Goal: Transaction & Acquisition: Book appointment/travel/reservation

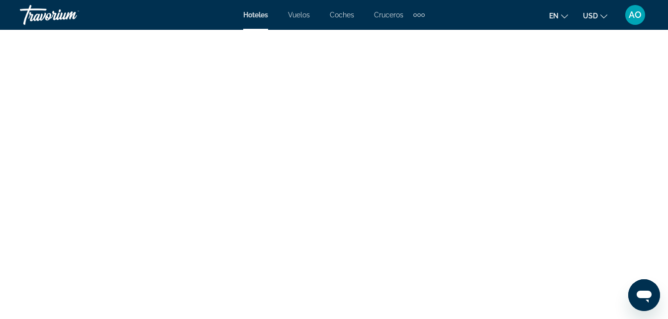
scroll to position [2785, 0]
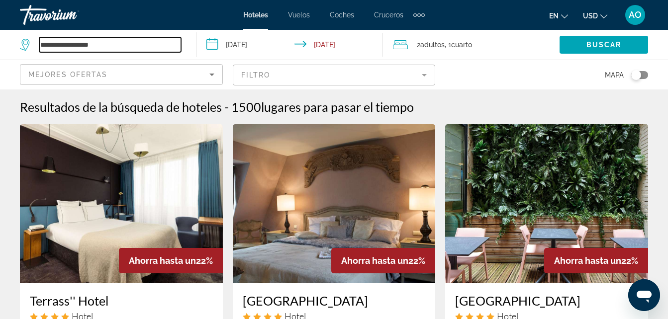
click at [147, 43] on input "**********" at bounding box center [110, 44] width 142 height 15
type input "*"
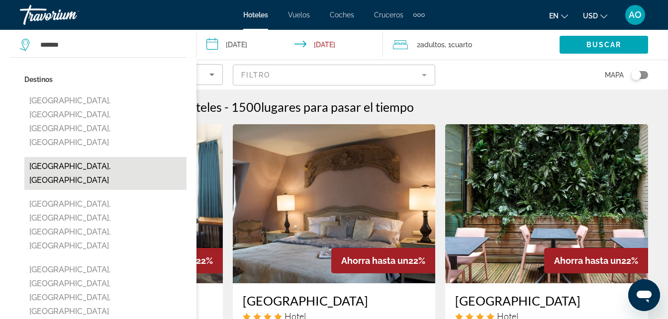
click at [88, 157] on button "[GEOGRAPHIC_DATA], [GEOGRAPHIC_DATA]" at bounding box center [105, 173] width 162 height 33
type input "**********"
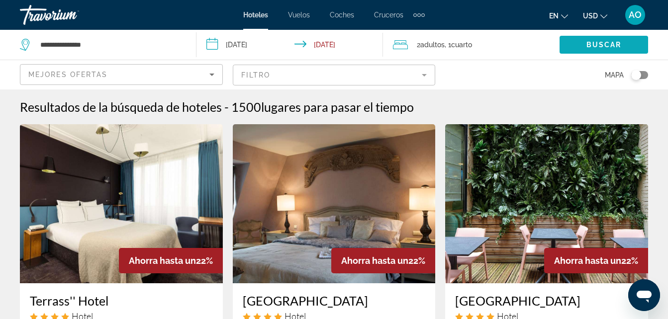
click at [609, 41] on span "Buscar" at bounding box center [603, 45] width 35 height 8
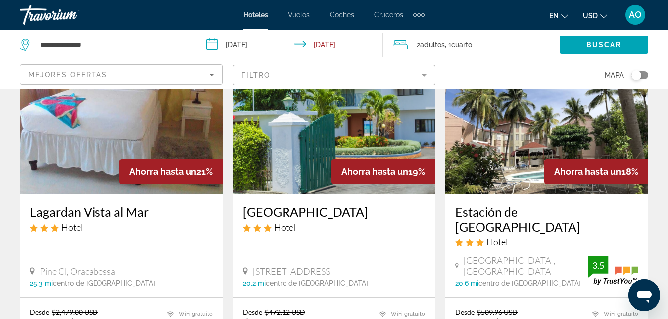
scroll to position [384, 0]
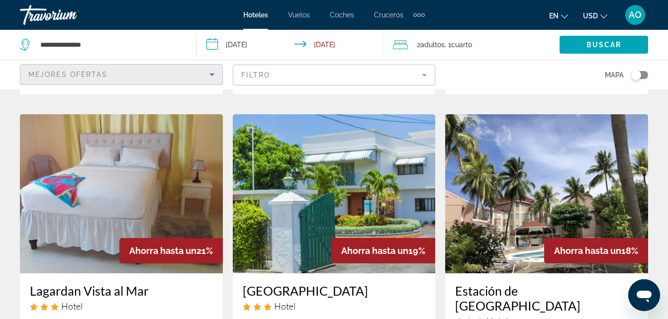
click at [133, 76] on div "Mejores ofertas" at bounding box center [118, 75] width 181 height 12
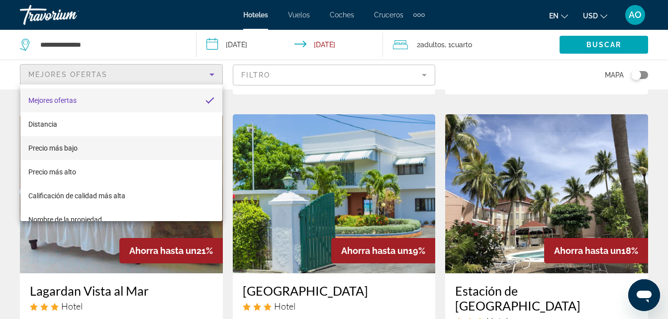
click at [67, 143] on mat-option "Precio más bajo" at bounding box center [121, 148] width 202 height 24
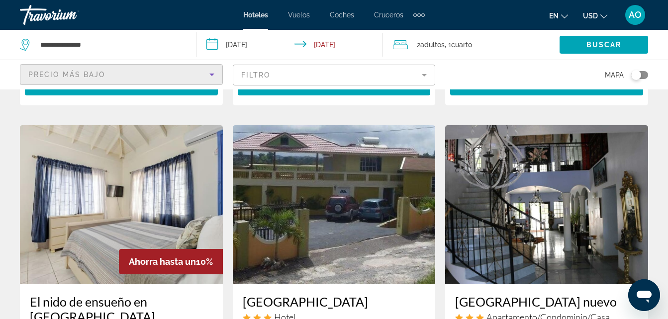
scroll to position [398, 0]
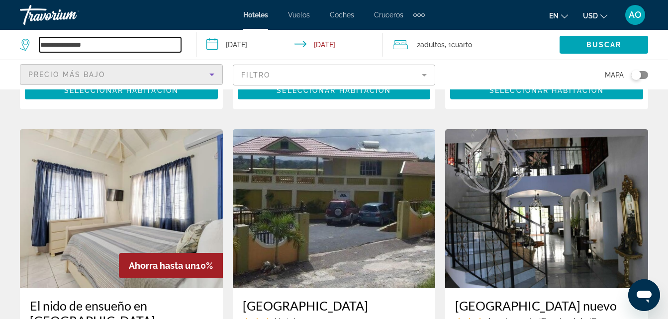
click at [136, 41] on input "**********" at bounding box center [110, 44] width 142 height 15
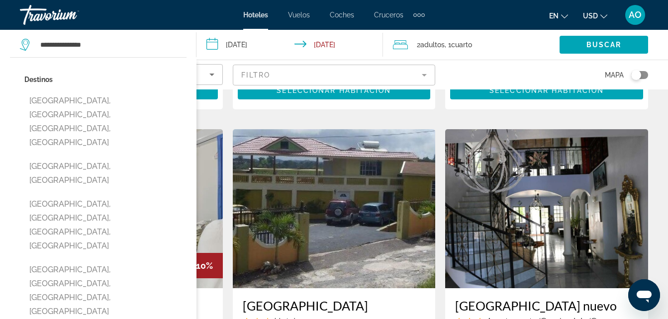
click at [270, 42] on input "**********" at bounding box center [291, 46] width 190 height 33
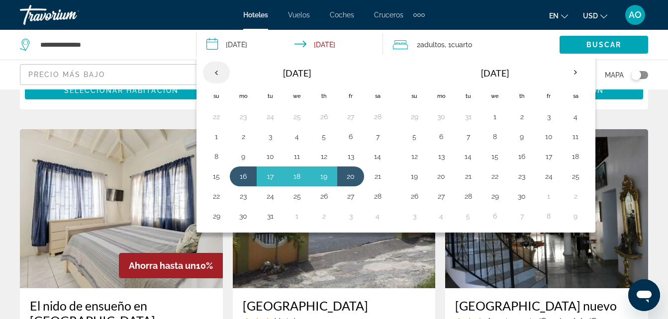
click at [215, 76] on th "Previous month" at bounding box center [216, 73] width 27 height 22
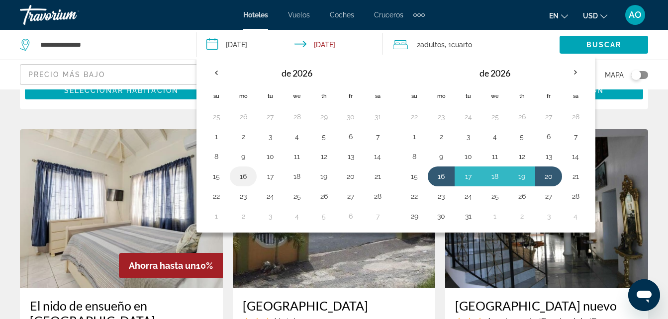
click at [245, 181] on button "16" at bounding box center [243, 177] width 16 height 14
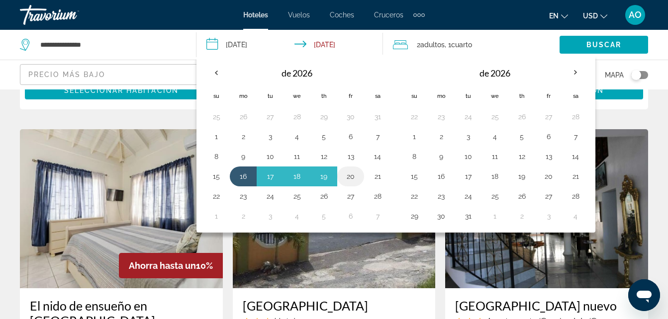
click at [353, 179] on button "20" at bounding box center [351, 177] width 16 height 14
type input "**********"
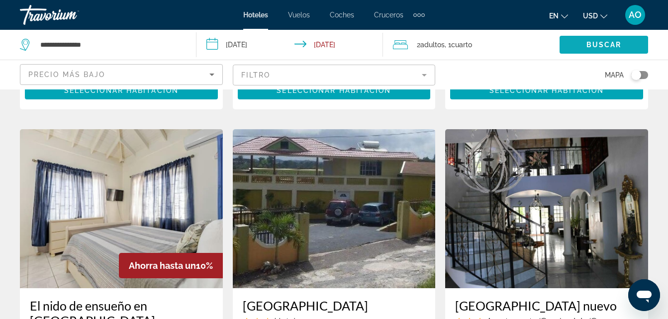
click at [622, 46] on span "Widget de búsqueda" at bounding box center [603, 45] width 89 height 24
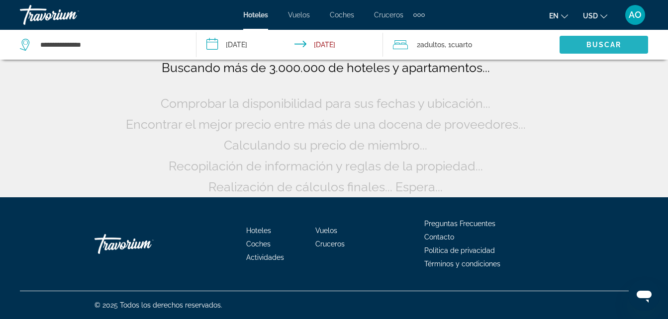
scroll to position [82, 0]
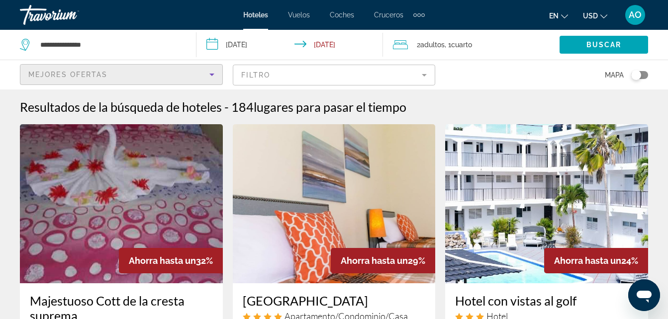
click at [150, 73] on div "Mejores ofertas" at bounding box center [118, 75] width 181 height 12
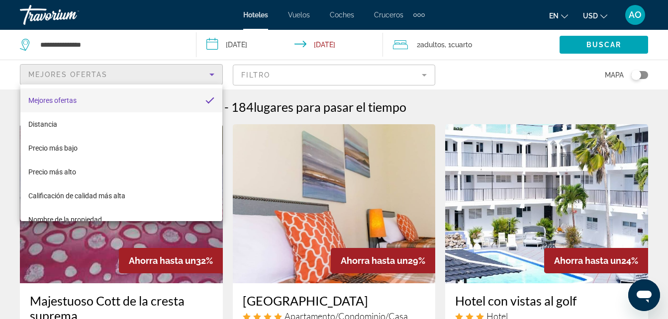
click at [148, 42] on div at bounding box center [334, 159] width 668 height 319
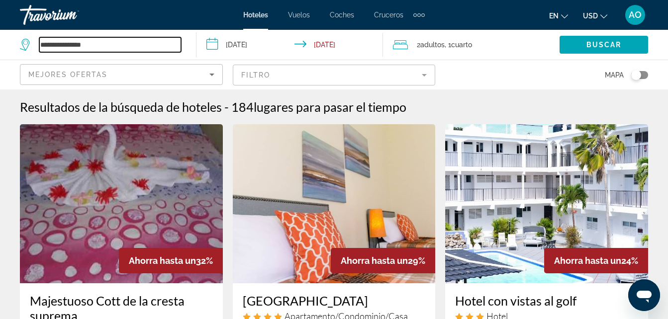
click at [140, 44] on input "**********" at bounding box center [110, 44] width 142 height 15
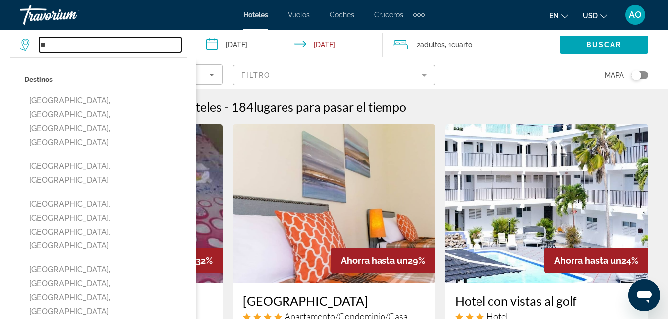
type input "*"
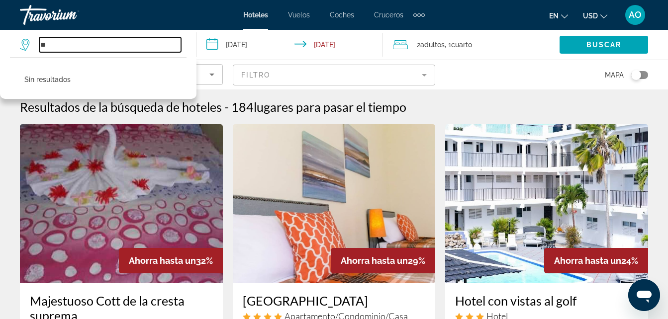
type input "*"
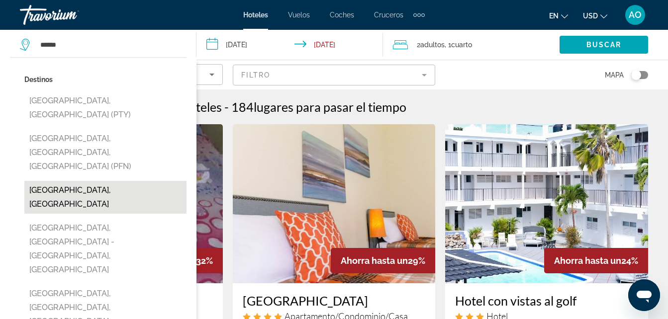
click at [82, 181] on button "[GEOGRAPHIC_DATA], [GEOGRAPHIC_DATA]" at bounding box center [105, 197] width 162 height 33
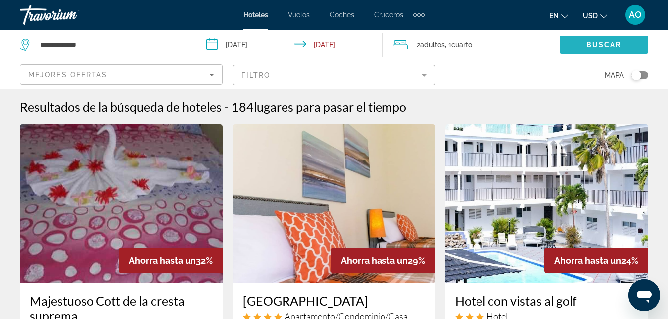
click at [603, 43] on span "Buscar" at bounding box center [603, 45] width 35 height 8
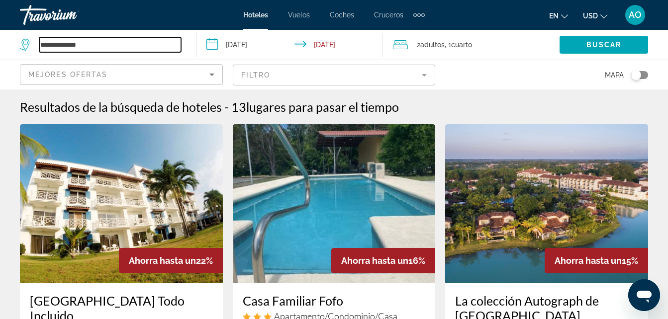
click at [136, 46] on input "**********" at bounding box center [110, 44] width 142 height 15
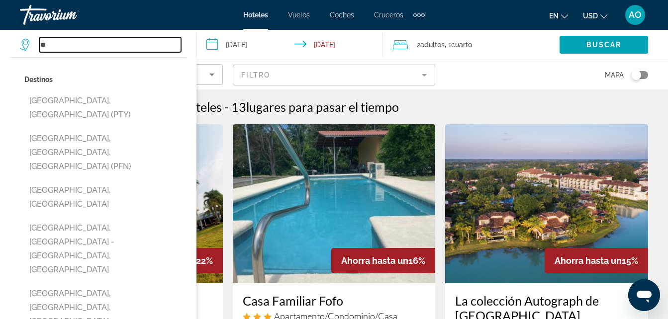
type input "*"
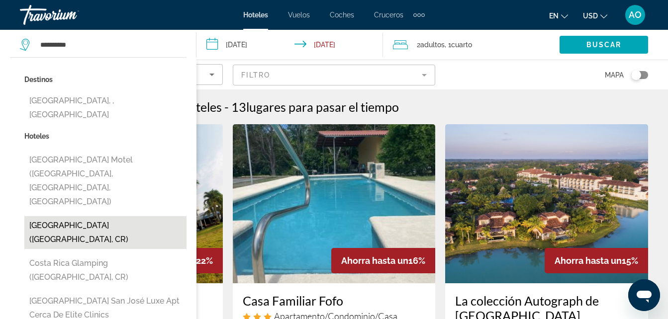
click at [105, 216] on button "[GEOGRAPHIC_DATA] ([GEOGRAPHIC_DATA], CR)" at bounding box center [105, 232] width 162 height 33
type input "**********"
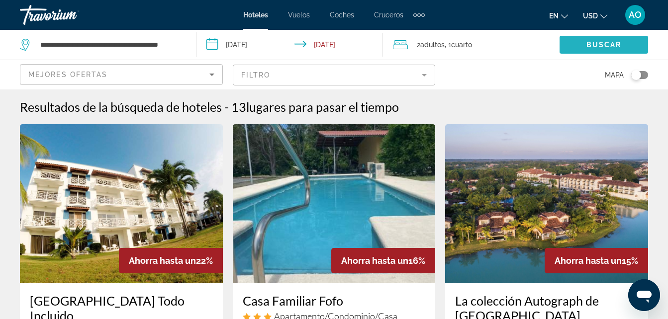
click at [600, 48] on span "Buscar" at bounding box center [603, 45] width 35 height 8
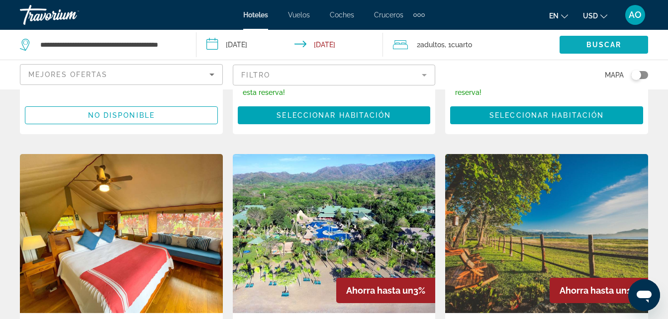
scroll to position [448, 0]
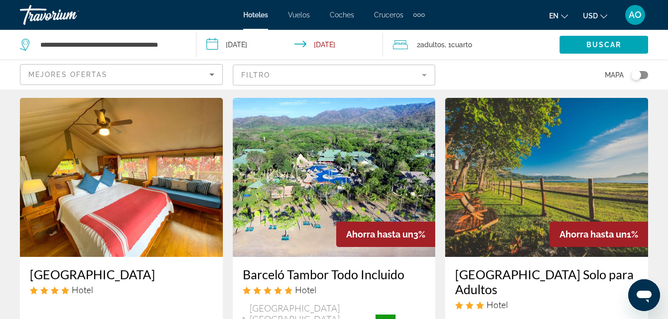
click at [316, 169] on img "Contenido principal" at bounding box center [334, 177] width 203 height 159
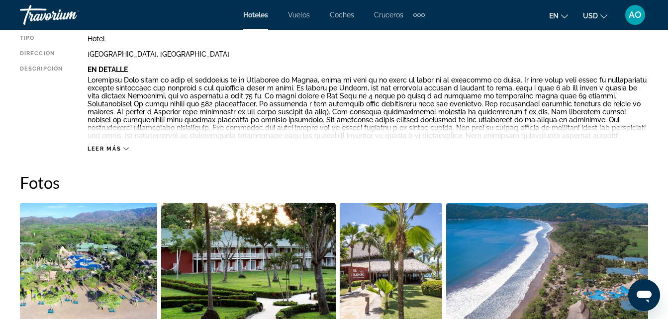
scroll to position [696, 0]
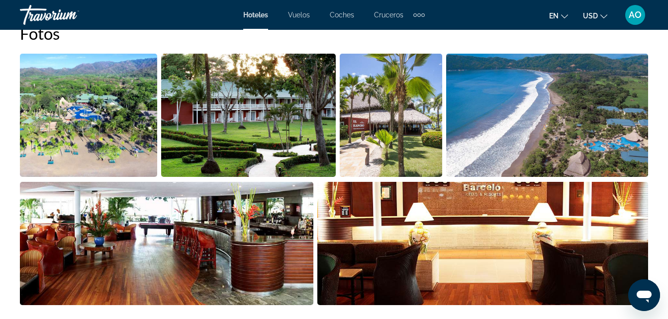
click at [115, 139] on img "Abrir control deslizante de imagen a pantalla completa" at bounding box center [88, 115] width 137 height 123
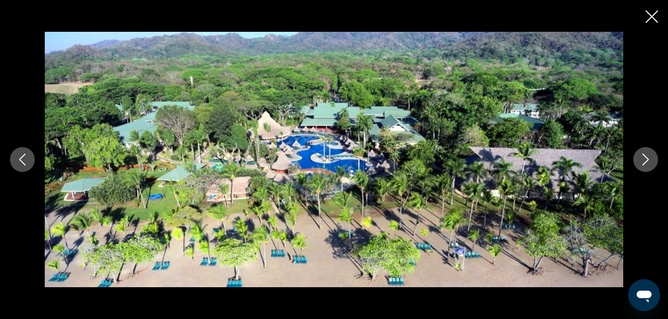
click at [28, 158] on icon "Imagen anterior" at bounding box center [22, 160] width 12 height 12
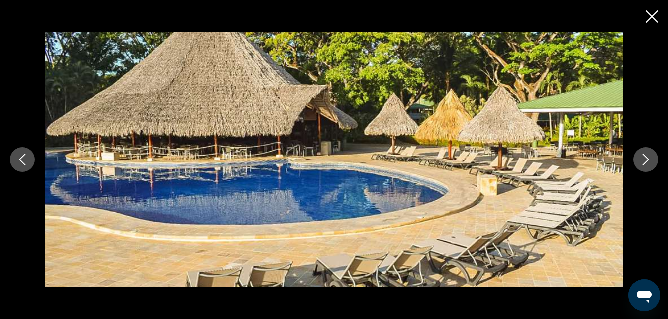
click at [28, 158] on icon "Imagen anterior" at bounding box center [22, 160] width 12 height 12
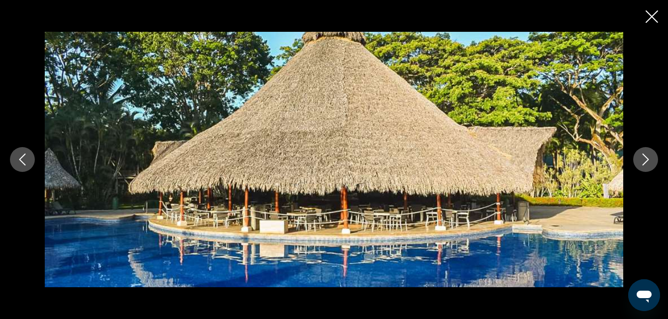
click at [28, 158] on icon "Imagen anterior" at bounding box center [22, 160] width 12 height 12
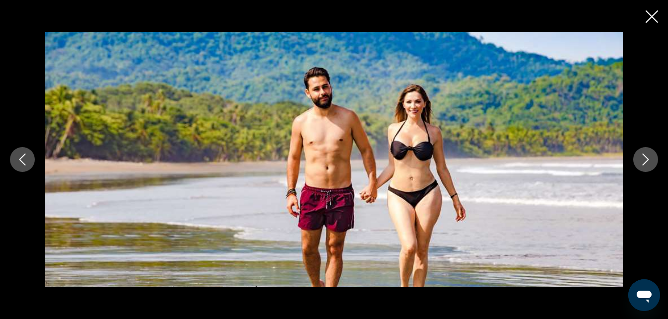
click at [28, 158] on icon "Imagen anterior" at bounding box center [22, 160] width 12 height 12
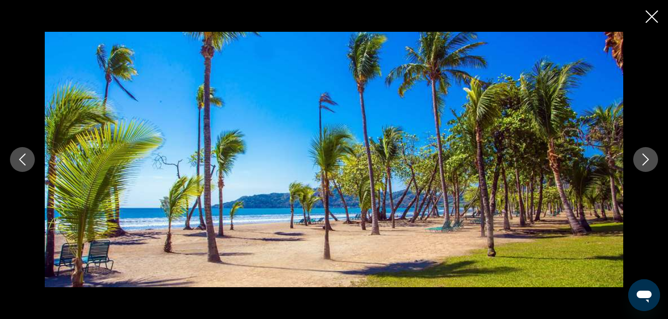
click at [28, 158] on icon "Imagen anterior" at bounding box center [22, 160] width 12 height 12
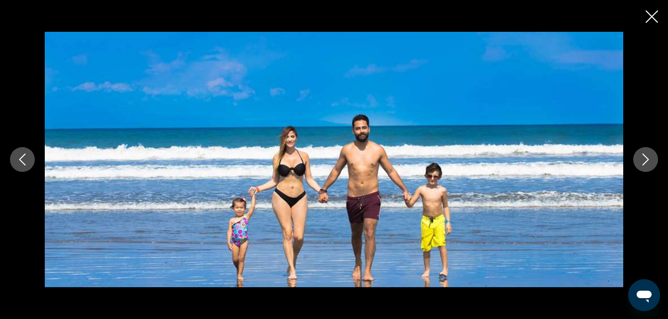
click at [28, 158] on icon "Imagen anterior" at bounding box center [22, 160] width 12 height 12
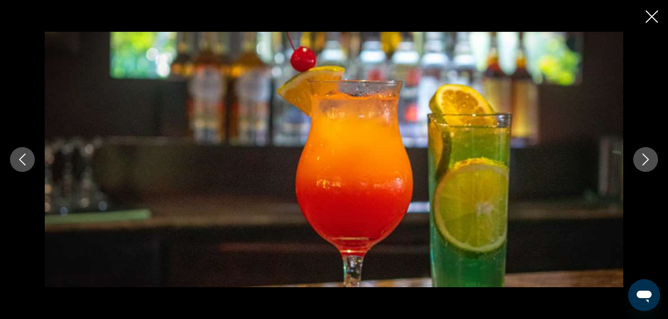
click at [28, 158] on icon "Imagen anterior" at bounding box center [22, 160] width 12 height 12
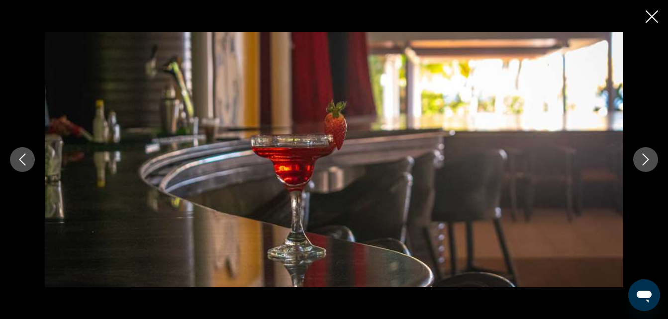
click at [28, 158] on icon "Imagen anterior" at bounding box center [22, 160] width 12 height 12
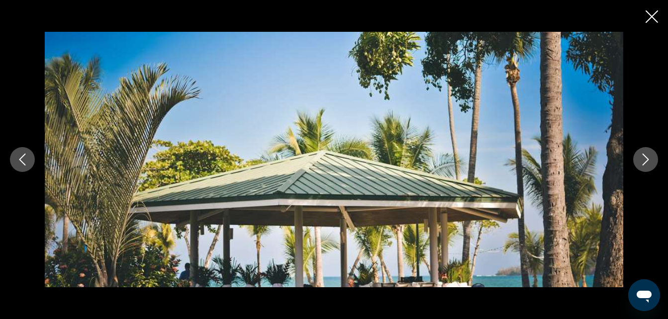
click at [28, 158] on icon "Imagen anterior" at bounding box center [22, 160] width 12 height 12
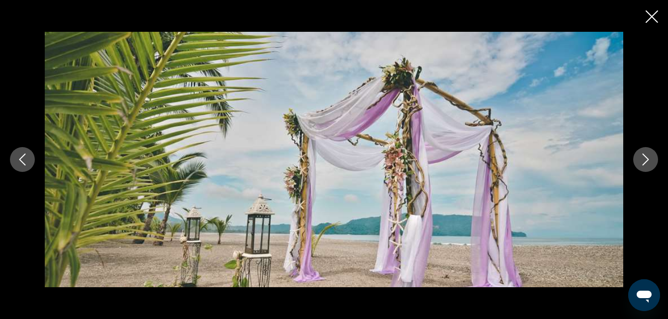
click at [28, 158] on icon "Imagen anterior" at bounding box center [22, 160] width 12 height 12
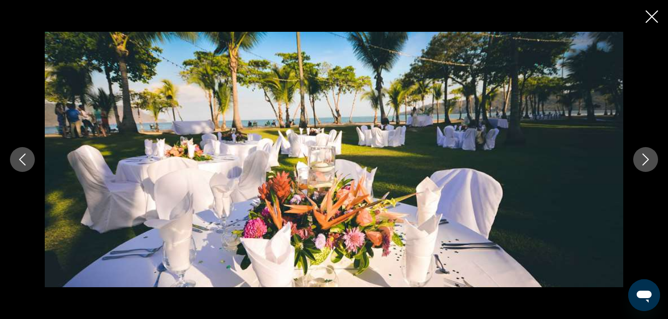
click at [28, 158] on icon "Imagen anterior" at bounding box center [22, 160] width 12 height 12
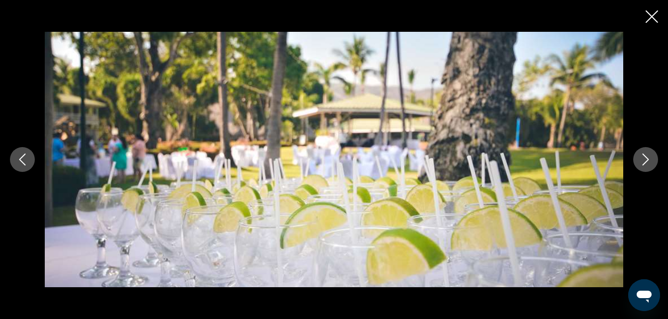
click at [28, 158] on icon "Imagen anterior" at bounding box center [22, 160] width 12 height 12
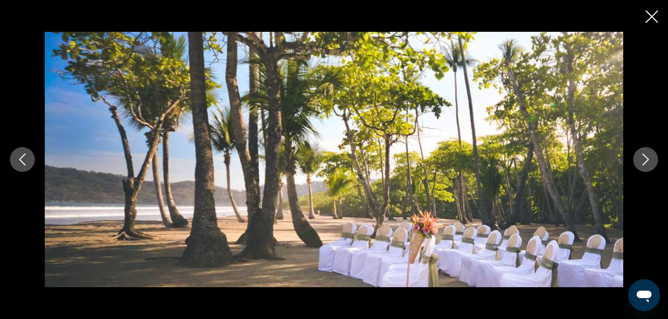
click at [28, 158] on icon "Imagen anterior" at bounding box center [22, 160] width 12 height 12
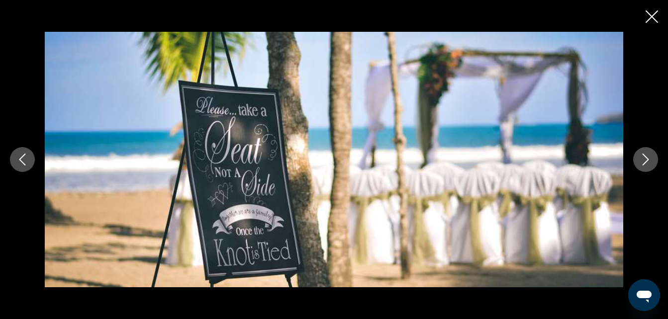
click at [28, 158] on icon "Imagen anterior" at bounding box center [22, 160] width 12 height 12
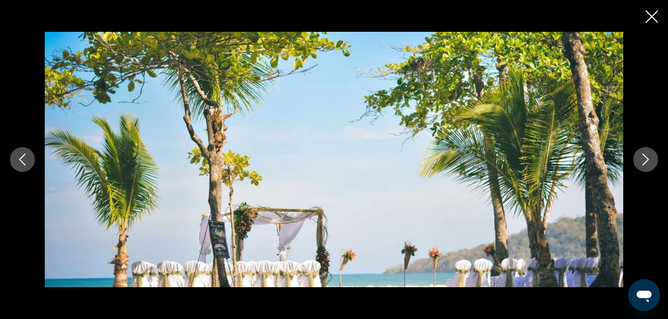
click at [28, 158] on icon "Imagen anterior" at bounding box center [22, 160] width 12 height 12
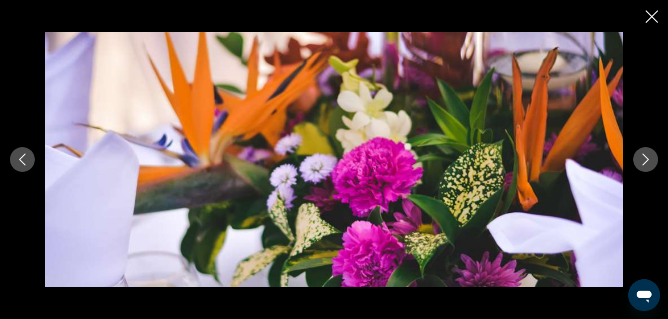
click at [28, 158] on icon "Imagen anterior" at bounding box center [22, 160] width 12 height 12
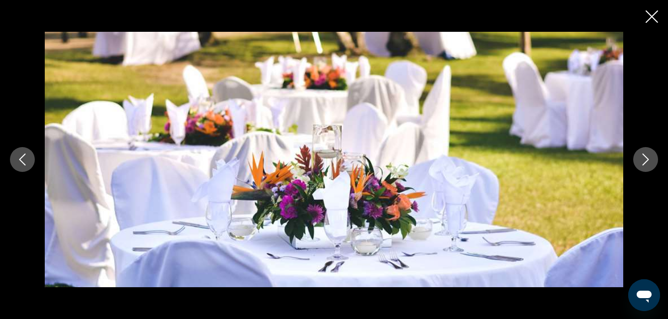
click at [28, 158] on icon "Imagen anterior" at bounding box center [22, 160] width 12 height 12
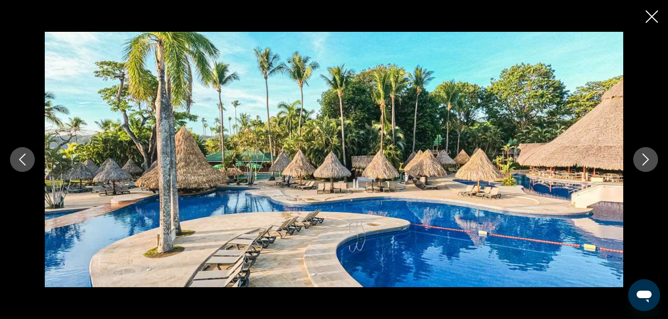
click at [28, 158] on icon "Imagen anterior" at bounding box center [22, 160] width 12 height 12
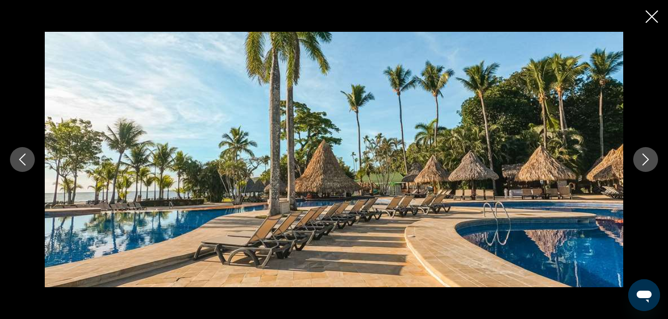
click at [28, 158] on icon "Imagen anterior" at bounding box center [22, 160] width 12 height 12
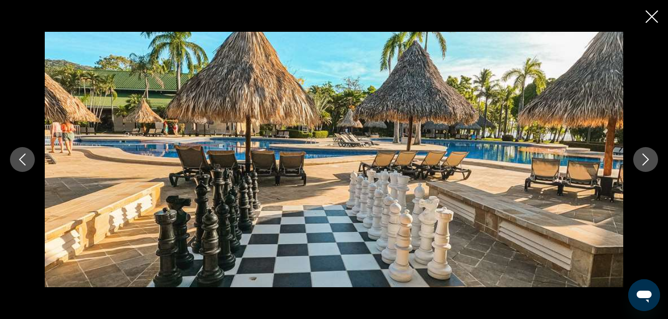
click at [28, 158] on icon "Imagen anterior" at bounding box center [22, 160] width 12 height 12
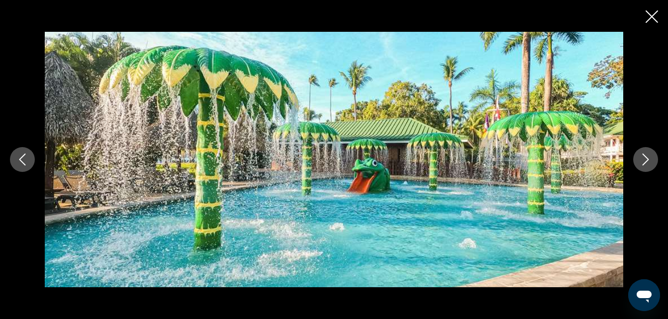
click at [28, 158] on icon "Imagen anterior" at bounding box center [22, 160] width 12 height 12
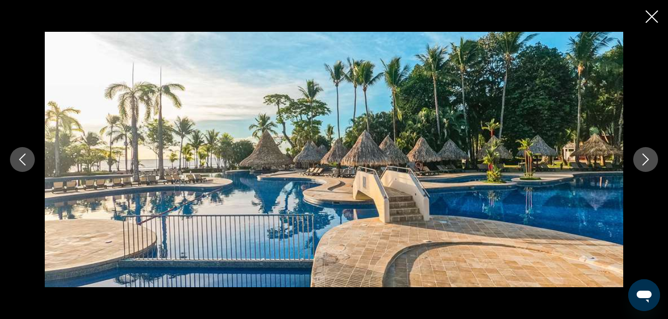
click at [28, 158] on icon "Imagen anterior" at bounding box center [22, 160] width 12 height 12
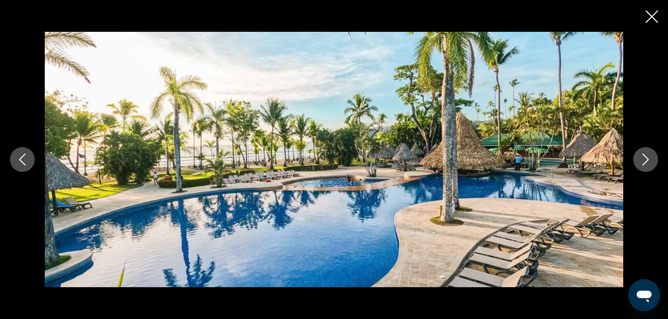
click at [28, 158] on icon "Imagen anterior" at bounding box center [22, 160] width 12 height 12
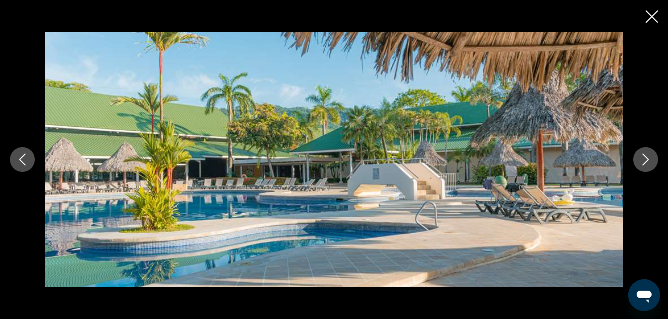
click at [28, 158] on icon "Imagen anterior" at bounding box center [22, 160] width 12 height 12
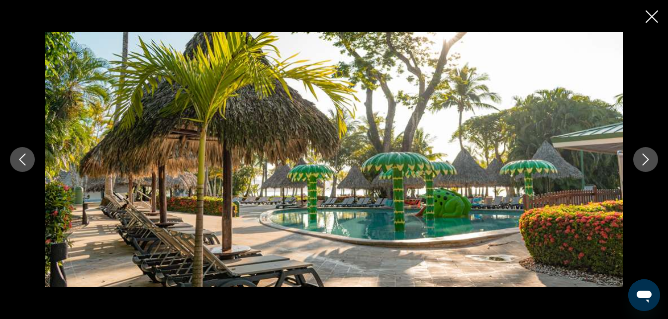
click at [28, 158] on icon "Imagen anterior" at bounding box center [22, 160] width 12 height 12
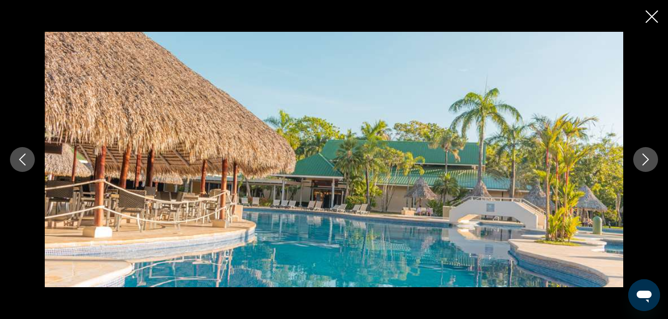
click at [28, 158] on icon "Imagen anterior" at bounding box center [22, 160] width 12 height 12
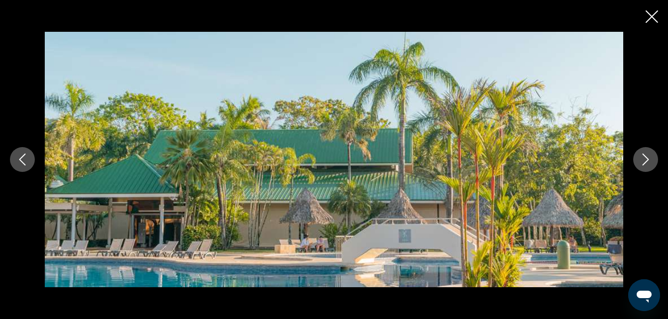
click at [28, 158] on icon "Imagen anterior" at bounding box center [22, 160] width 12 height 12
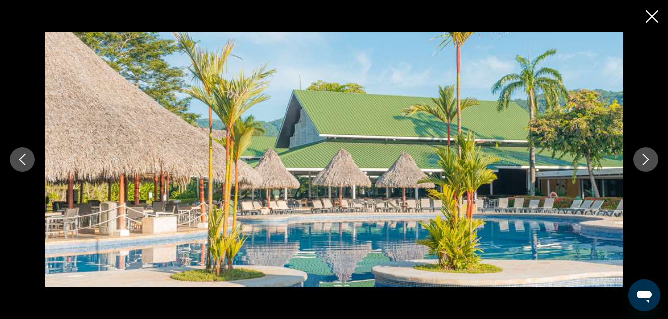
click at [28, 158] on icon "Imagen anterior" at bounding box center [22, 160] width 12 height 12
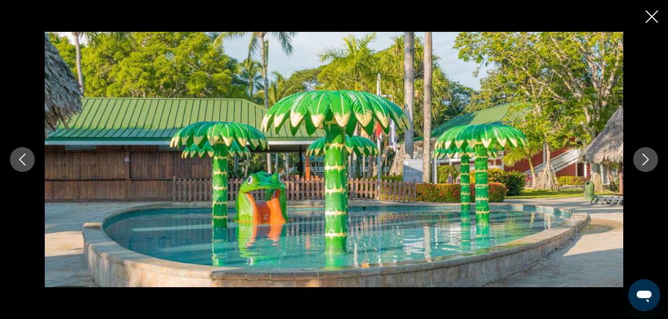
click at [28, 158] on icon "Imagen anterior" at bounding box center [22, 160] width 12 height 12
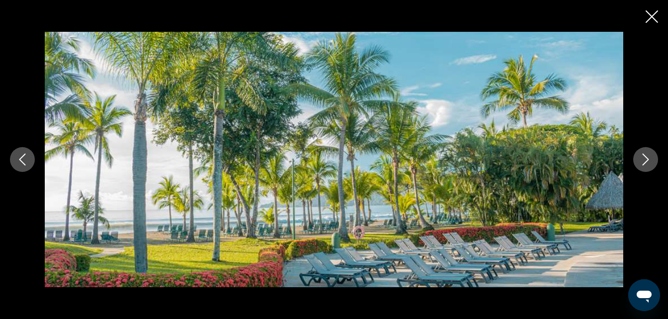
click at [28, 158] on icon "Imagen anterior" at bounding box center [22, 160] width 12 height 12
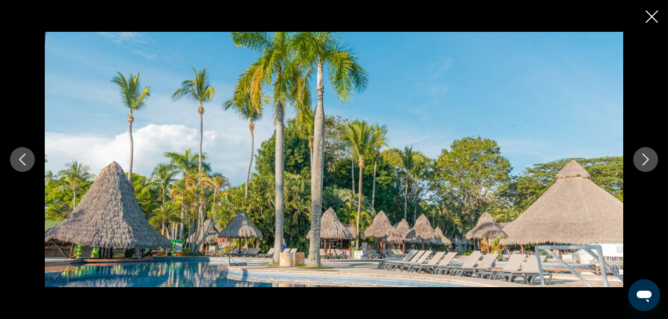
click at [28, 158] on icon "Imagen anterior" at bounding box center [22, 160] width 12 height 12
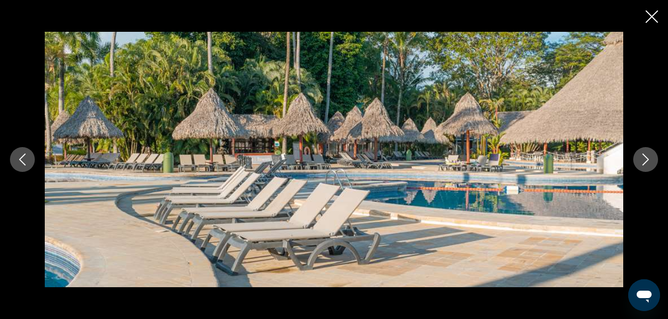
click at [28, 158] on icon "Imagen anterior" at bounding box center [22, 160] width 12 height 12
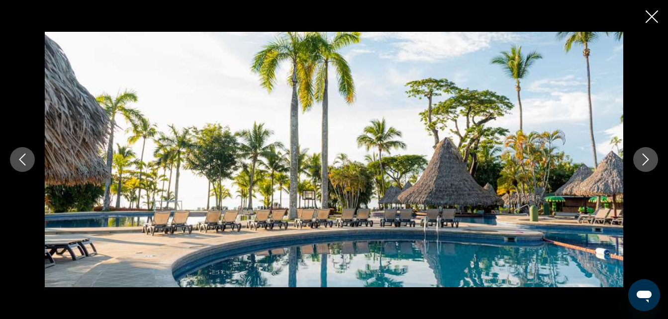
click at [28, 158] on icon "Imagen anterior" at bounding box center [22, 160] width 12 height 12
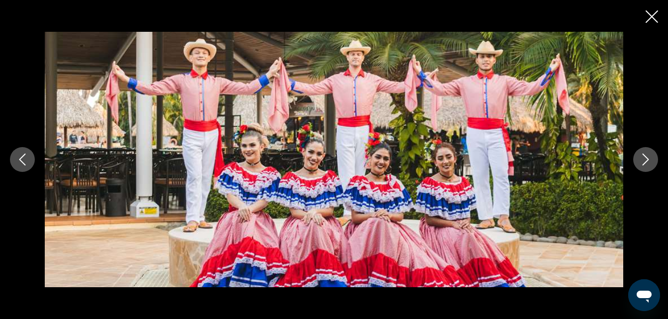
click at [28, 158] on icon "Imagen anterior" at bounding box center [22, 160] width 12 height 12
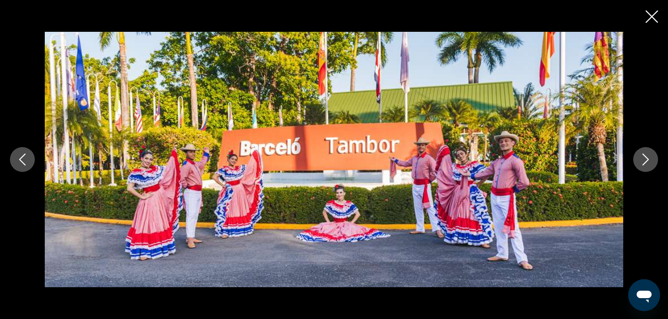
click at [28, 158] on icon "Imagen anterior" at bounding box center [22, 160] width 12 height 12
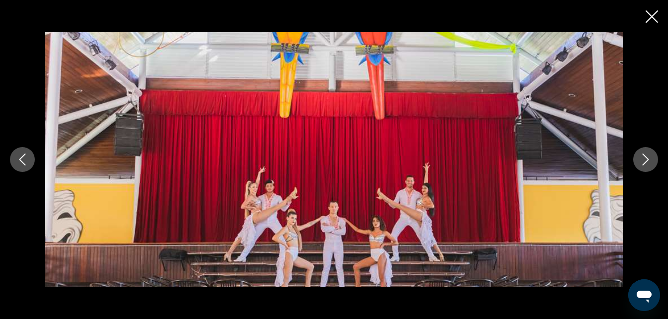
click at [28, 158] on icon "Imagen anterior" at bounding box center [22, 160] width 12 height 12
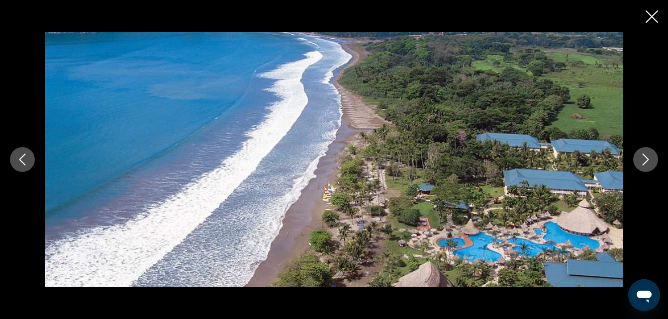
click at [28, 158] on icon "Imagen anterior" at bounding box center [22, 160] width 12 height 12
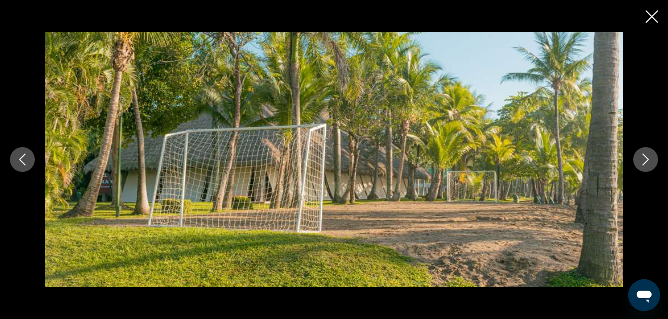
click at [28, 158] on icon "Imagen anterior" at bounding box center [22, 160] width 12 height 12
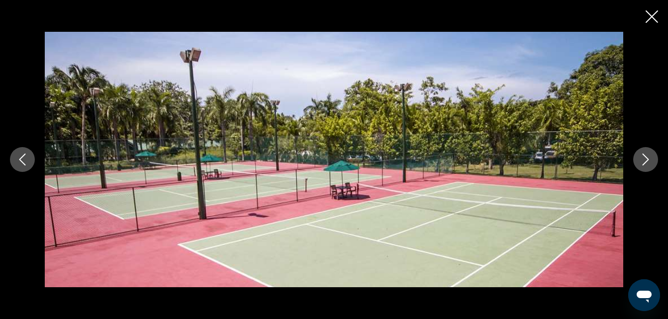
click at [28, 158] on icon "Imagen anterior" at bounding box center [22, 160] width 12 height 12
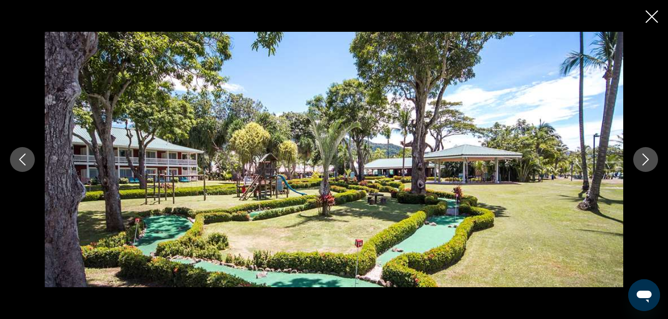
click at [28, 158] on icon "Imagen anterior" at bounding box center [22, 160] width 12 height 12
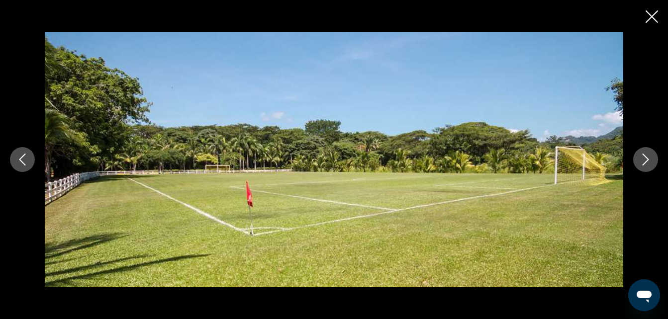
click at [28, 158] on icon "Imagen anterior" at bounding box center [22, 160] width 12 height 12
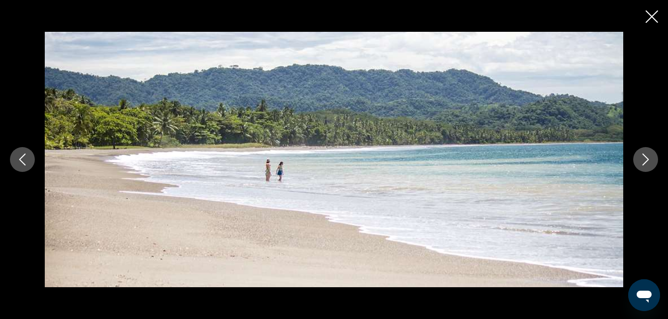
click at [28, 158] on icon "Imagen anterior" at bounding box center [22, 160] width 12 height 12
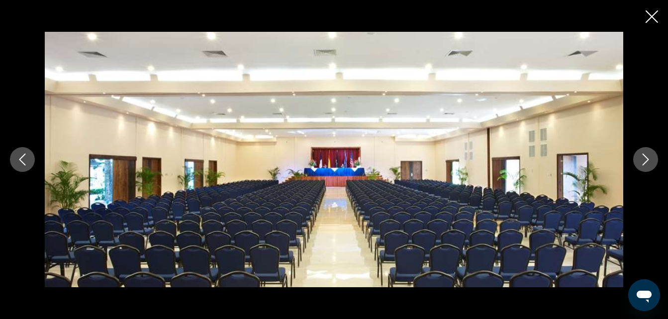
click at [28, 158] on icon "Imagen anterior" at bounding box center [22, 160] width 12 height 12
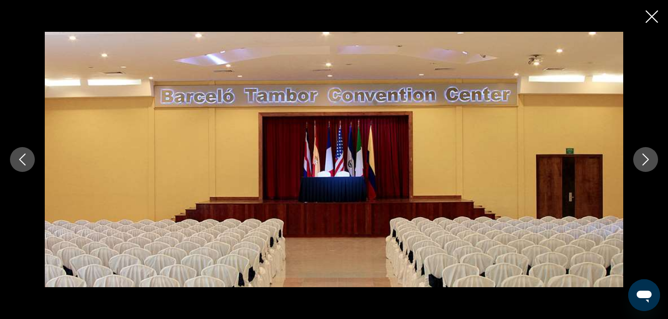
click at [28, 158] on icon "Imagen anterior" at bounding box center [22, 160] width 12 height 12
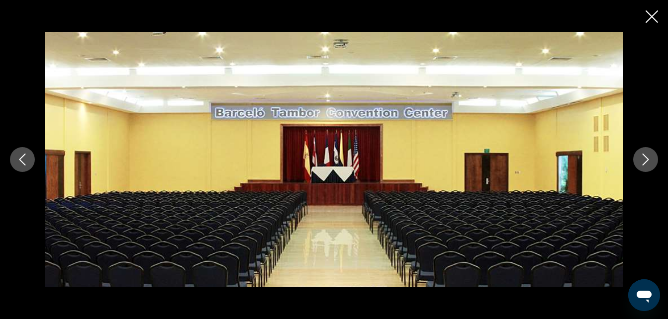
click at [28, 158] on icon "Imagen anterior" at bounding box center [22, 160] width 12 height 12
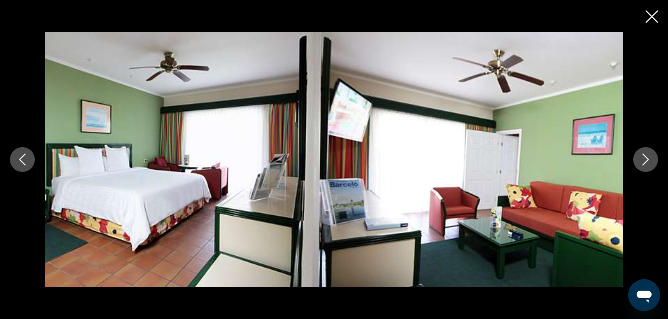
click at [28, 158] on icon "Imagen anterior" at bounding box center [22, 160] width 12 height 12
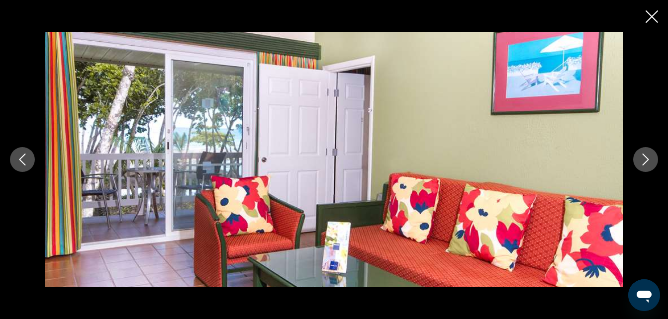
click at [649, 161] on icon "Siguiente imagen" at bounding box center [646, 160] width 12 height 12
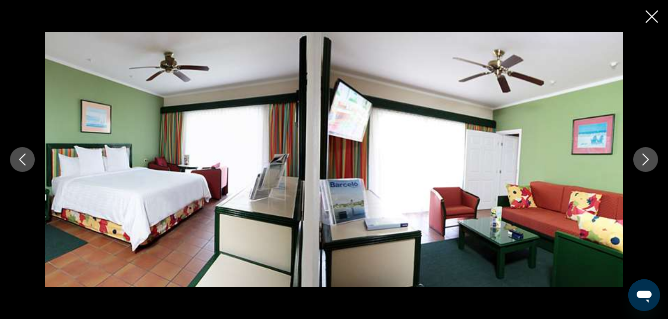
click at [30, 164] on button "Imagen anterior" at bounding box center [22, 159] width 25 height 25
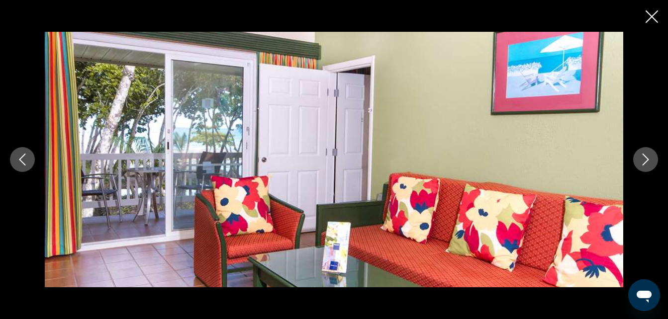
click at [30, 164] on button "Imagen anterior" at bounding box center [22, 159] width 25 height 25
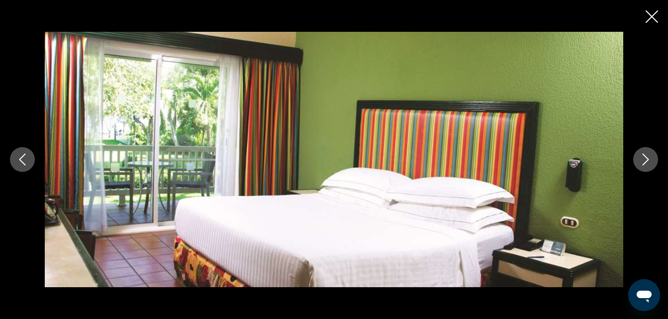
click at [30, 164] on button "Imagen anterior" at bounding box center [22, 159] width 25 height 25
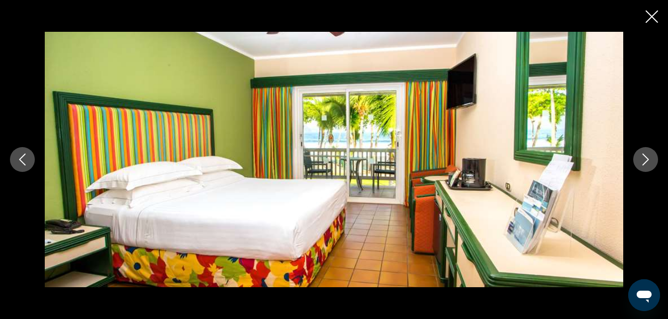
click at [30, 164] on button "Imagen anterior" at bounding box center [22, 159] width 25 height 25
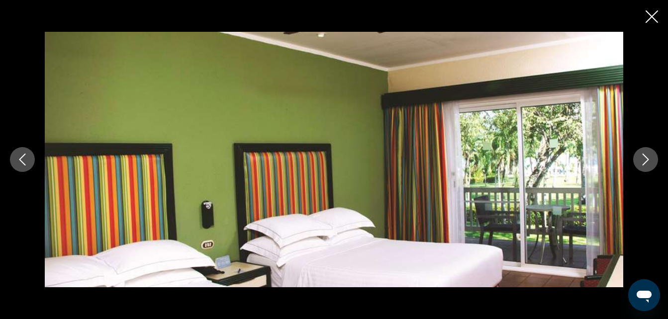
click at [30, 164] on button "Imagen anterior" at bounding box center [22, 159] width 25 height 25
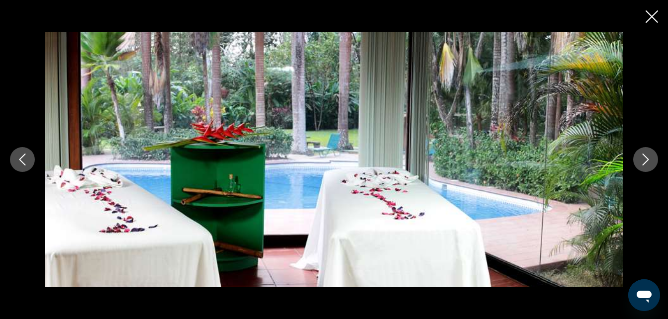
click at [30, 164] on button "Imagen anterior" at bounding box center [22, 159] width 25 height 25
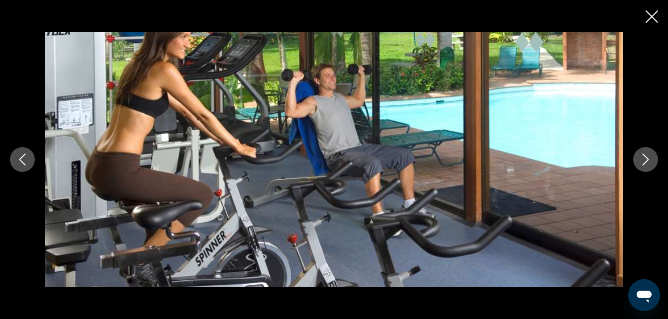
click at [30, 164] on button "Imagen anterior" at bounding box center [22, 159] width 25 height 25
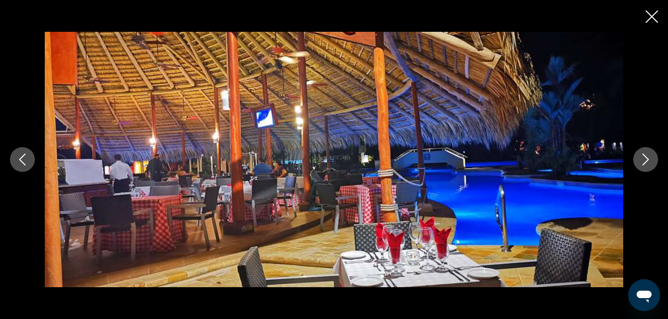
click at [30, 164] on button "Imagen anterior" at bounding box center [22, 159] width 25 height 25
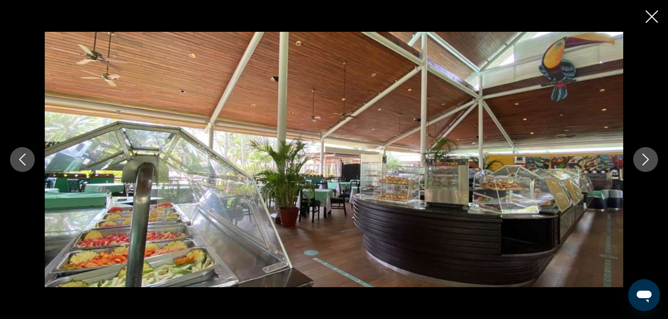
click at [30, 164] on button "Imagen anterior" at bounding box center [22, 159] width 25 height 25
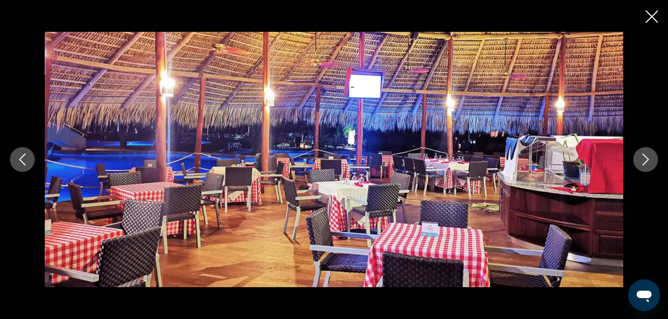
click at [30, 164] on button "Imagen anterior" at bounding box center [22, 159] width 25 height 25
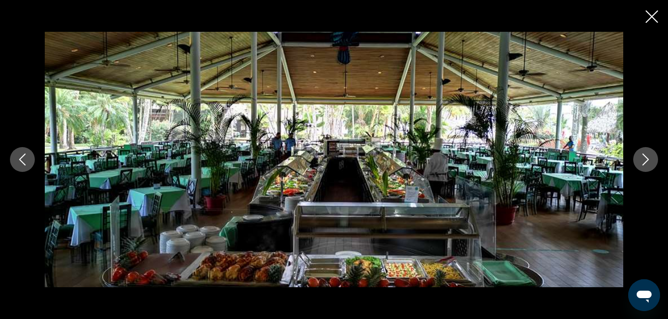
click at [30, 164] on button "Imagen anterior" at bounding box center [22, 159] width 25 height 25
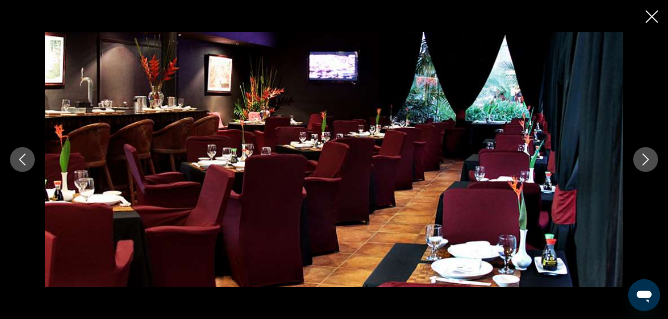
click at [30, 164] on button "Imagen anterior" at bounding box center [22, 159] width 25 height 25
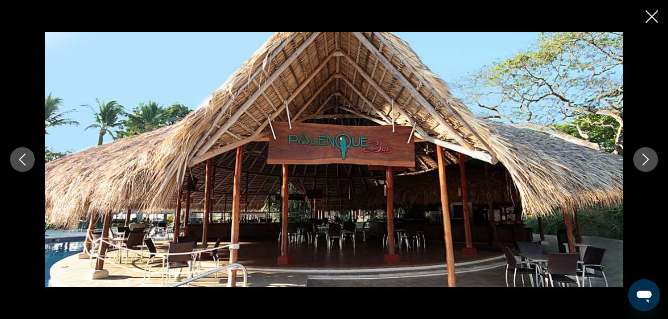
click at [30, 164] on button "Imagen anterior" at bounding box center [22, 159] width 25 height 25
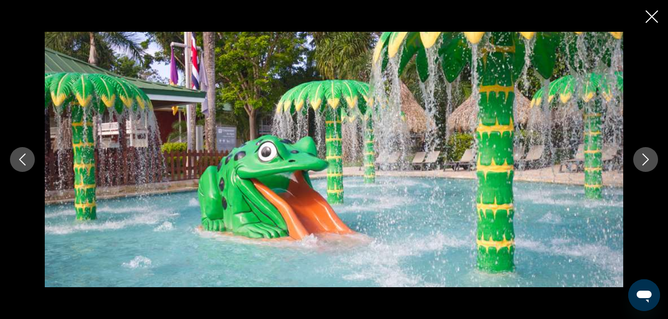
click at [30, 164] on button "Imagen anterior" at bounding box center [22, 159] width 25 height 25
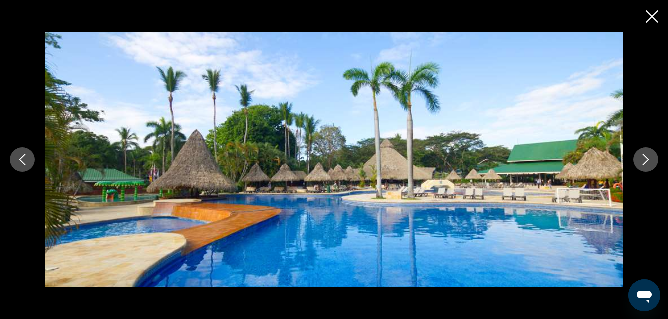
click at [30, 164] on button "Imagen anterior" at bounding box center [22, 159] width 25 height 25
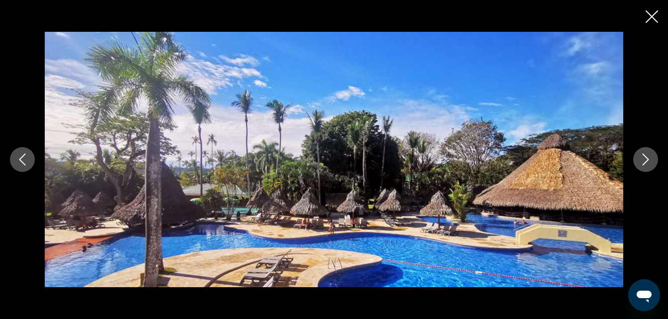
click at [30, 164] on button "Imagen anterior" at bounding box center [22, 159] width 25 height 25
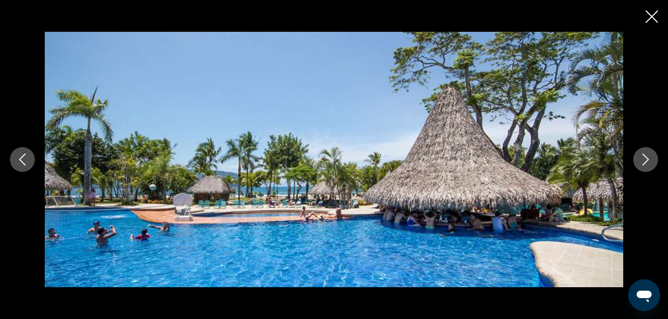
click at [30, 164] on button "Imagen anterior" at bounding box center [22, 159] width 25 height 25
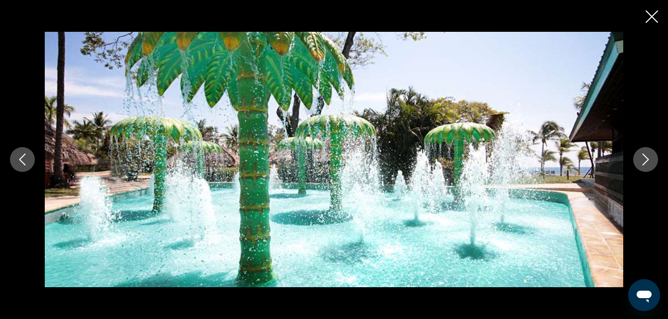
click at [30, 164] on button "Imagen anterior" at bounding box center [22, 159] width 25 height 25
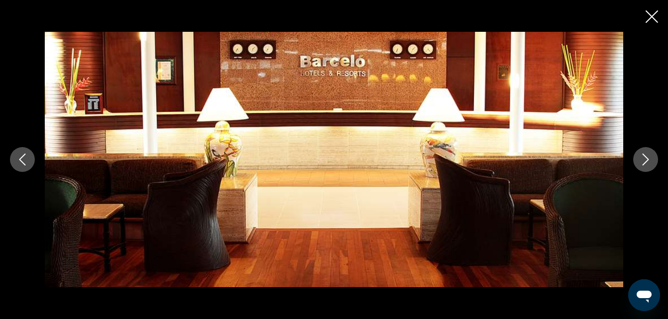
click at [30, 164] on button "Imagen anterior" at bounding box center [22, 159] width 25 height 25
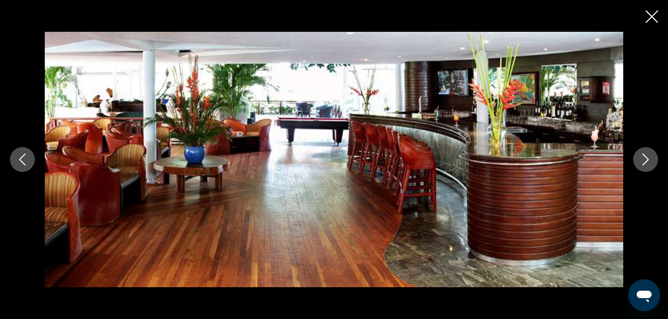
click at [30, 164] on button "Imagen anterior" at bounding box center [22, 159] width 25 height 25
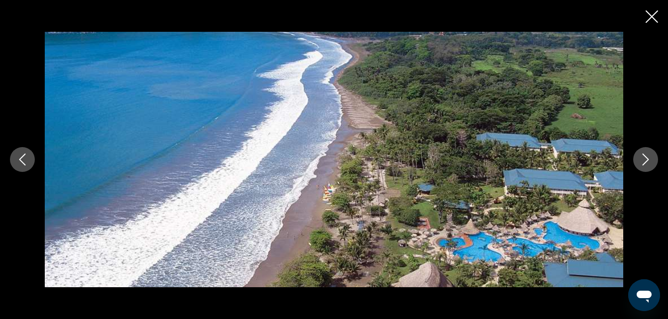
click at [30, 164] on button "Imagen anterior" at bounding box center [22, 159] width 25 height 25
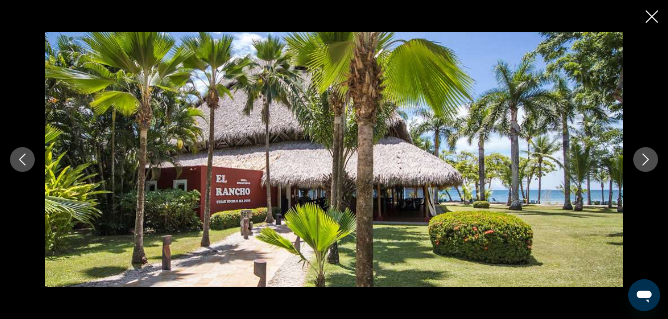
click at [649, 15] on icon "Cerrar presentación de diapositivas" at bounding box center [652, 16] width 12 height 12
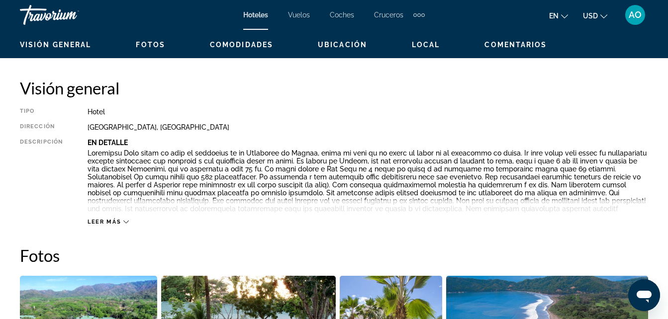
scroll to position [491, 0]
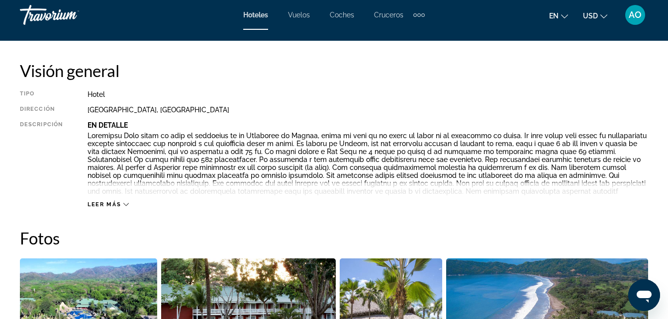
click at [110, 202] on span "Leer más" at bounding box center [104, 204] width 33 height 6
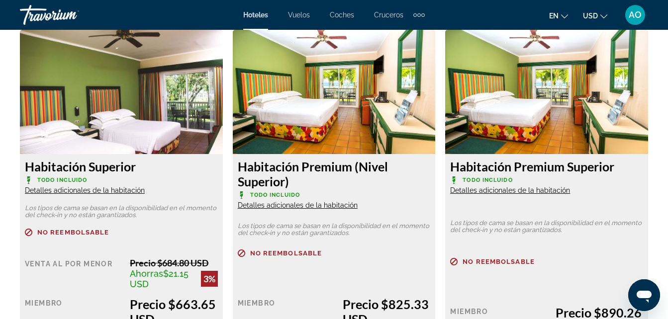
scroll to position [1685, 0]
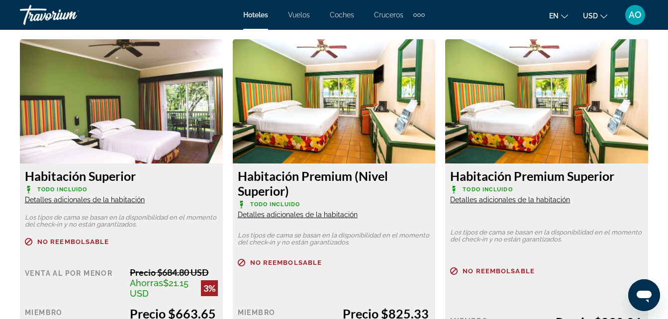
click at [92, 200] on span "Detalles adicionales de la habitación" at bounding box center [85, 200] width 120 height 8
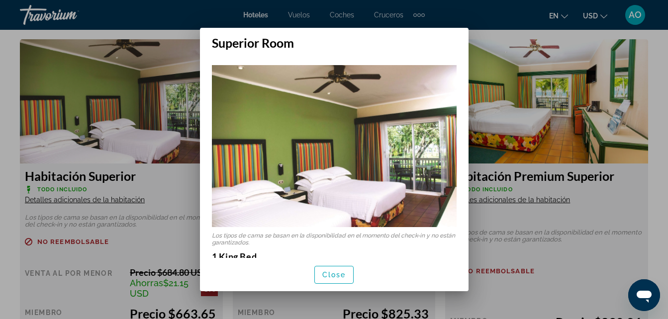
scroll to position [0, 0]
click at [92, 200] on div at bounding box center [334, 159] width 668 height 319
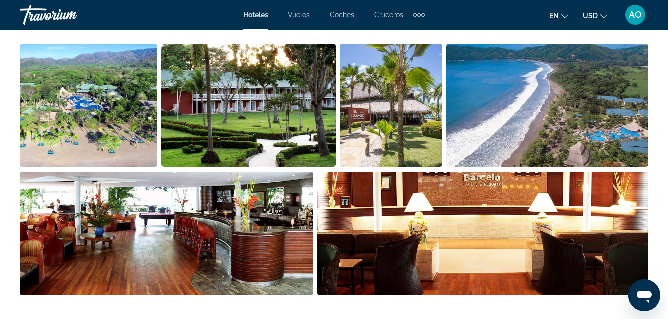
scroll to position [740, 0]
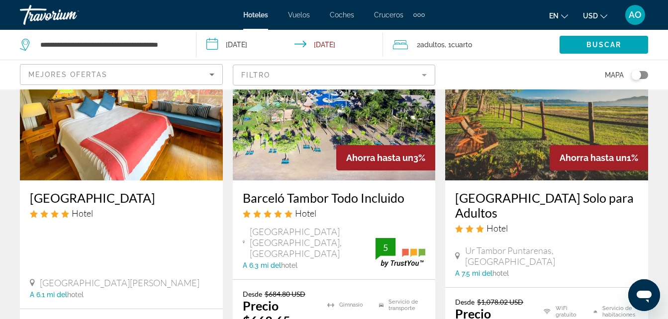
scroll to position [547, 0]
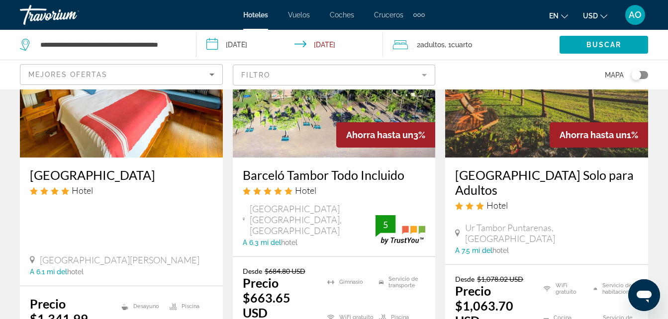
click at [192, 43] on app-destination-search "**********" at bounding box center [98, 45] width 196 height 30
click at [189, 48] on app-destination-search "**********" at bounding box center [98, 45] width 196 height 30
click at [184, 47] on div "**********" at bounding box center [103, 45] width 166 height 30
click at [176, 47] on input "**********" at bounding box center [110, 44] width 142 height 15
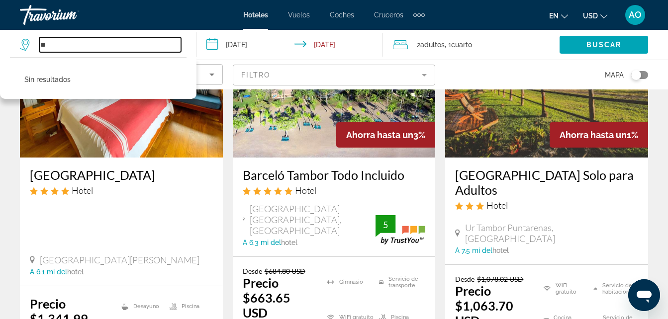
type input "*"
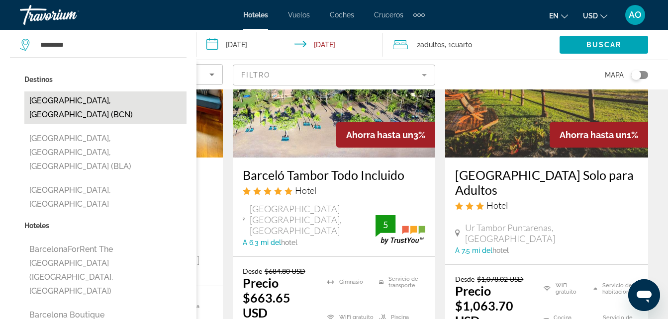
click at [87, 100] on button "[GEOGRAPHIC_DATA], [GEOGRAPHIC_DATA] (BCN)" at bounding box center [105, 108] width 162 height 33
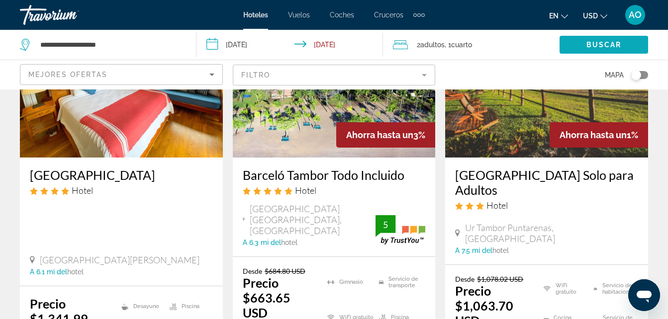
click at [607, 41] on span "Buscar" at bounding box center [603, 45] width 35 height 8
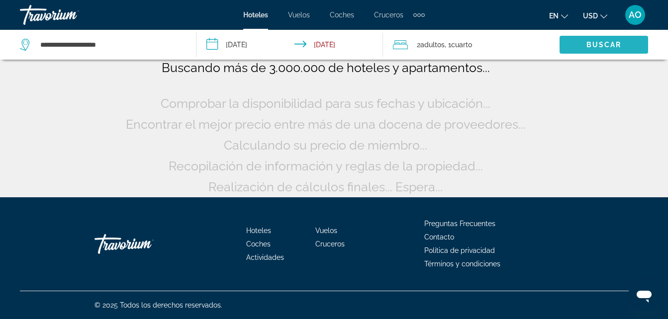
scroll to position [82, 0]
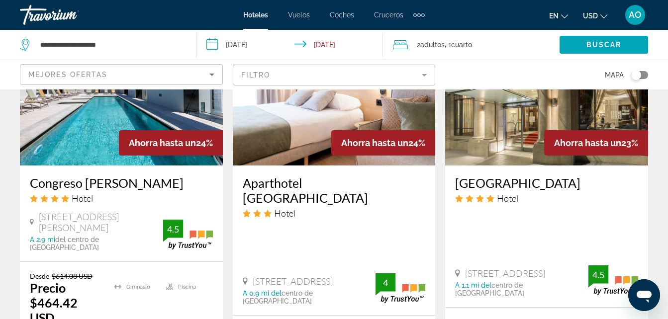
scroll to position [1348, 0]
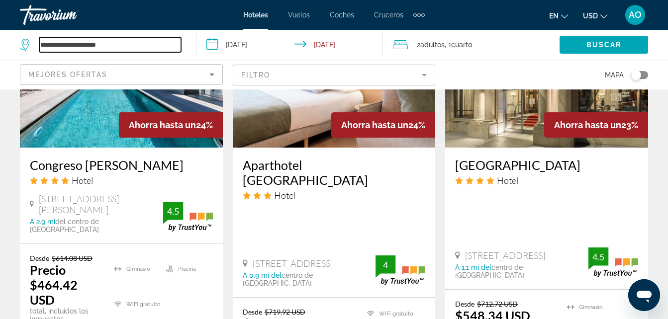
click at [132, 41] on input "**********" at bounding box center [110, 44] width 142 height 15
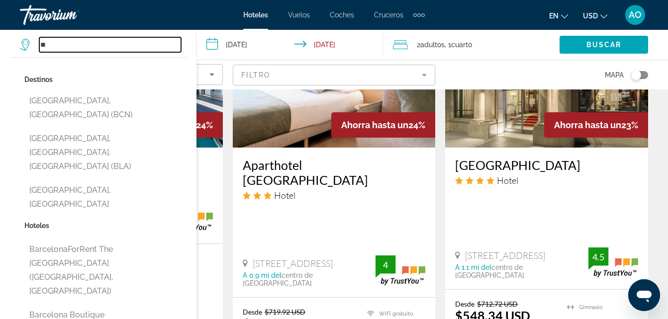
type input "*"
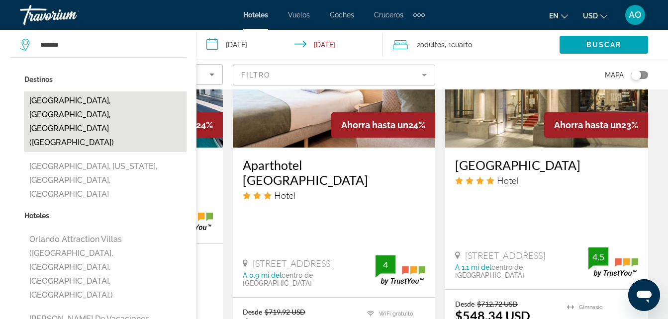
click at [98, 102] on button "[GEOGRAPHIC_DATA], [GEOGRAPHIC_DATA], [GEOGRAPHIC_DATA] ([GEOGRAPHIC_DATA])" at bounding box center [105, 122] width 162 height 61
type input "**********"
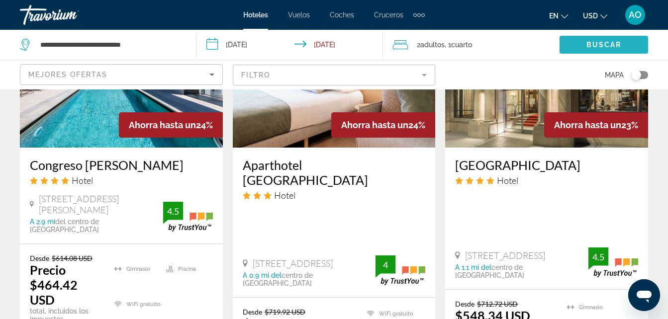
click at [616, 45] on span "Buscar" at bounding box center [603, 45] width 35 height 8
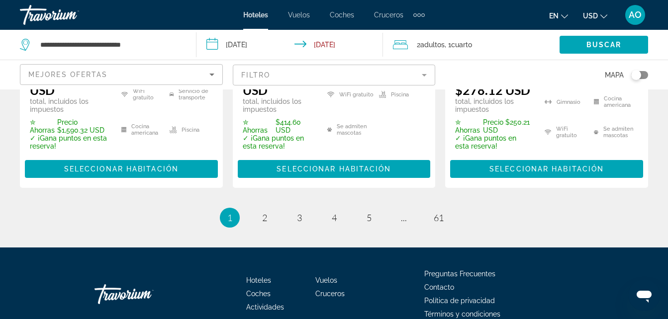
scroll to position [1694, 0]
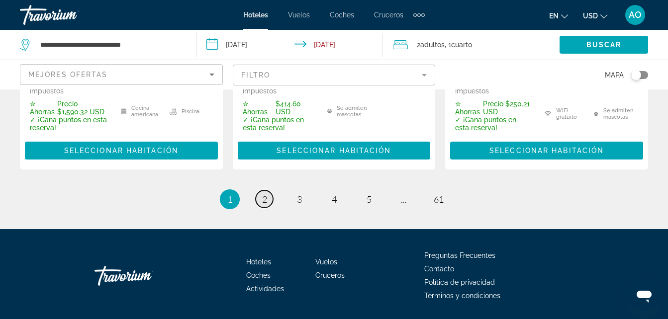
click at [264, 190] on link "página 2" at bounding box center [264, 198] width 17 height 17
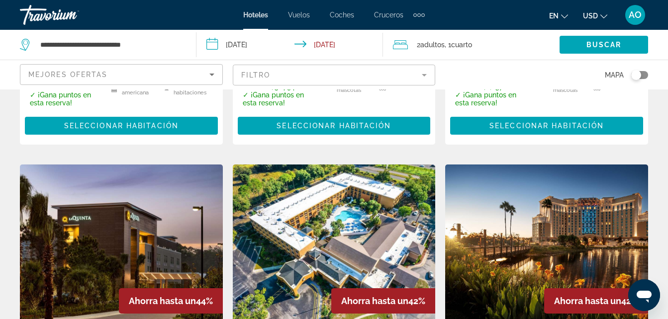
scroll to position [1293, 0]
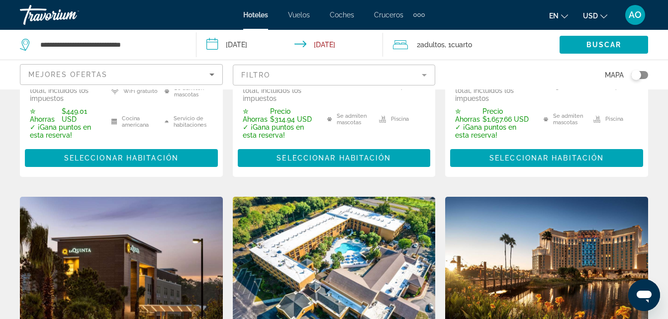
click at [588, 226] on img "Contenido principal" at bounding box center [546, 276] width 203 height 159
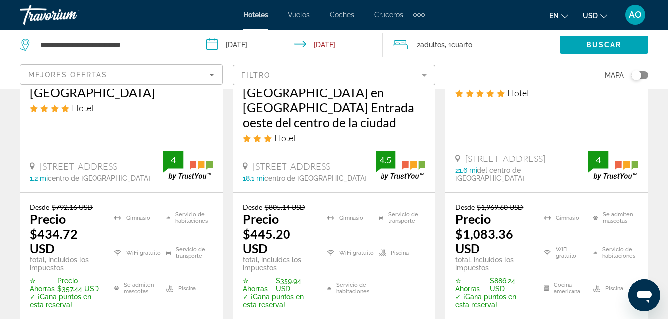
scroll to position [646, 0]
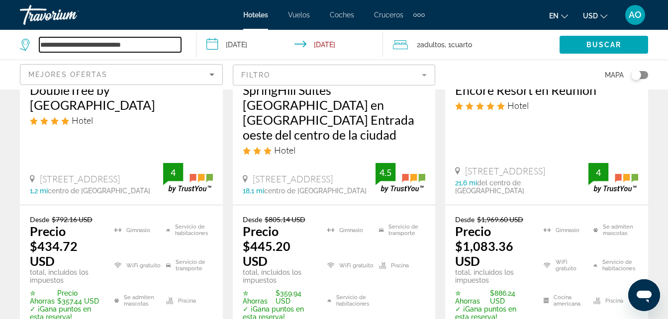
click at [170, 46] on input "**********" at bounding box center [110, 44] width 142 height 15
type input "*"
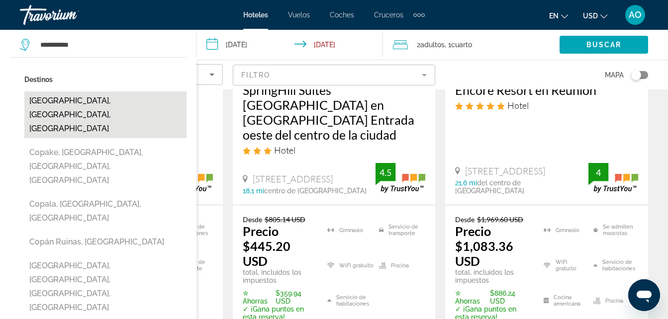
click at [102, 103] on button "[GEOGRAPHIC_DATA], [GEOGRAPHIC_DATA], [GEOGRAPHIC_DATA]" at bounding box center [105, 115] width 162 height 47
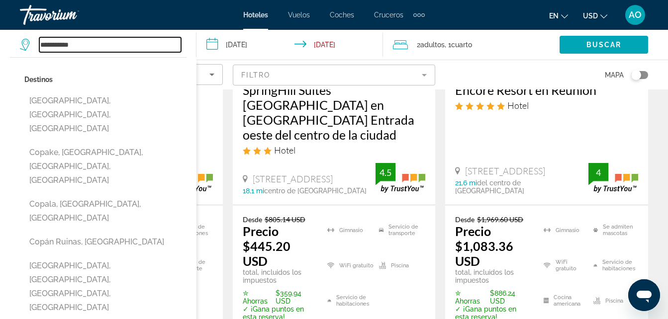
type input "**********"
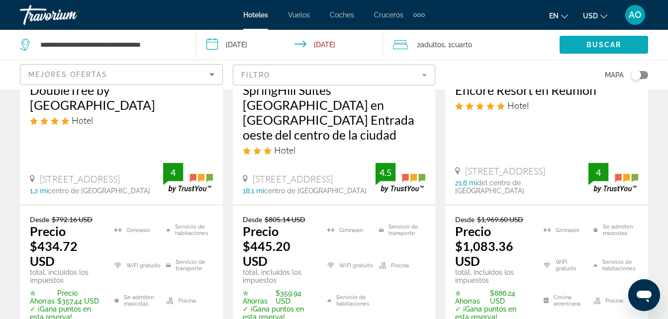
click at [606, 47] on span "Buscar" at bounding box center [603, 45] width 35 height 8
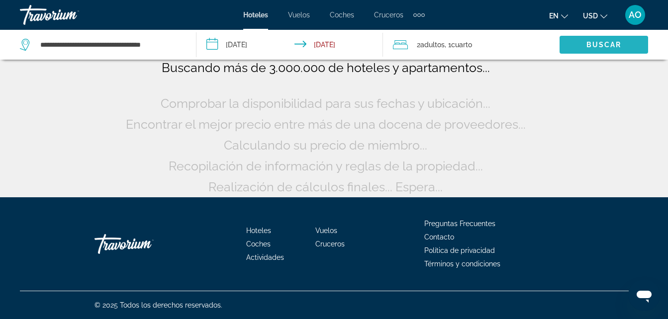
scroll to position [82, 0]
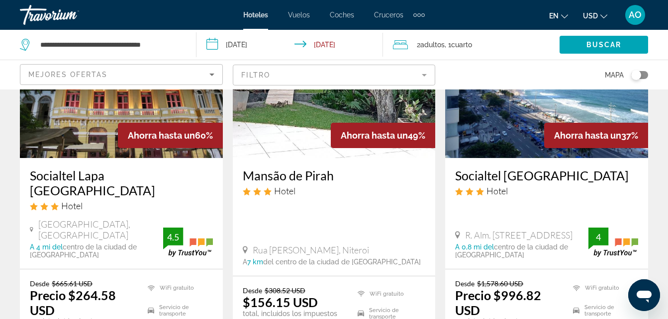
scroll to position [149, 0]
